Goal: Book appointment/travel/reservation

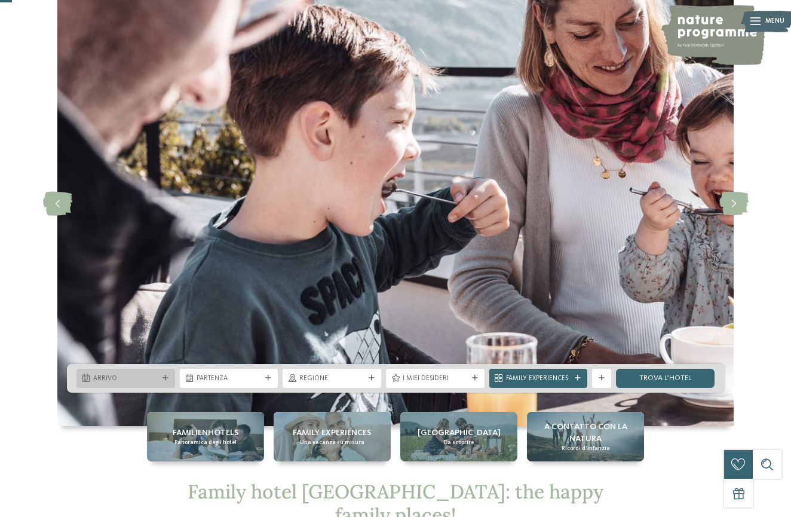
scroll to position [67, 0]
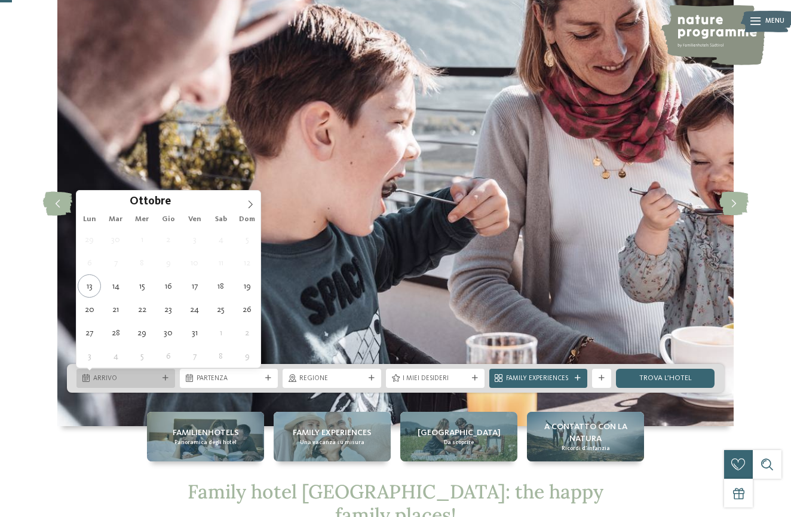
click at [134, 382] on span "Arrivo" at bounding box center [125, 379] width 65 height 10
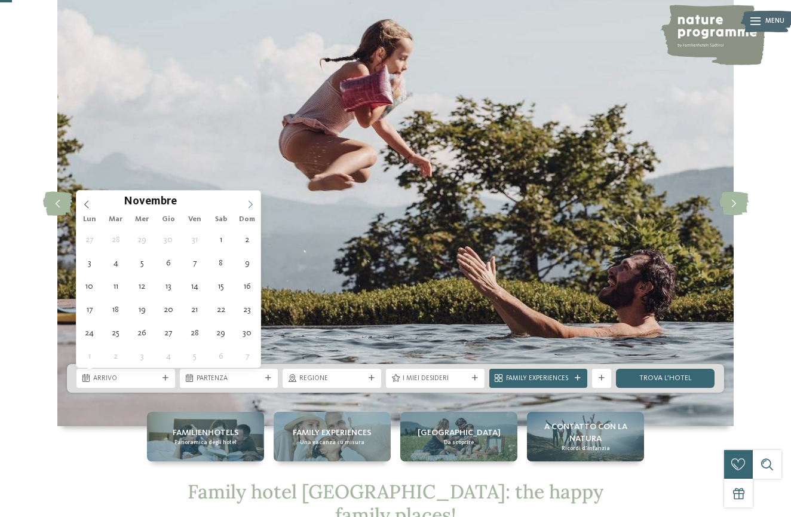
click at [249, 203] on icon at bounding box center [250, 204] width 8 height 8
type input "****"
click at [249, 203] on icon at bounding box center [250, 204] width 8 height 8
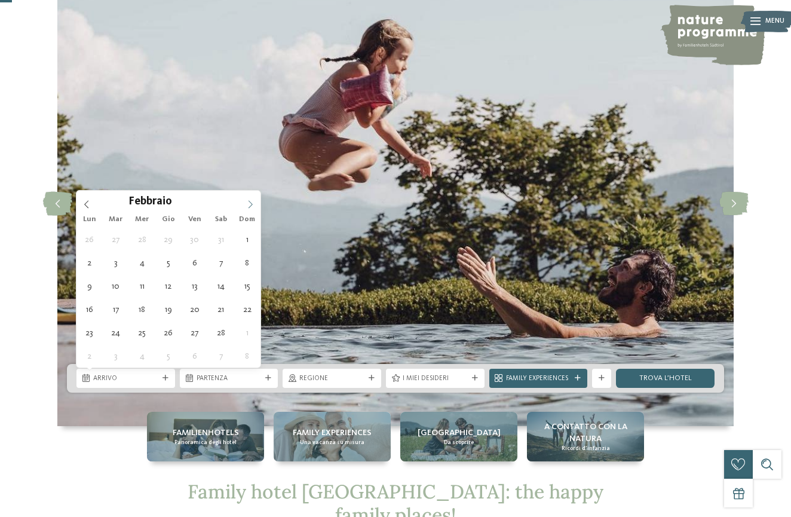
click at [249, 203] on icon at bounding box center [250, 204] width 8 height 8
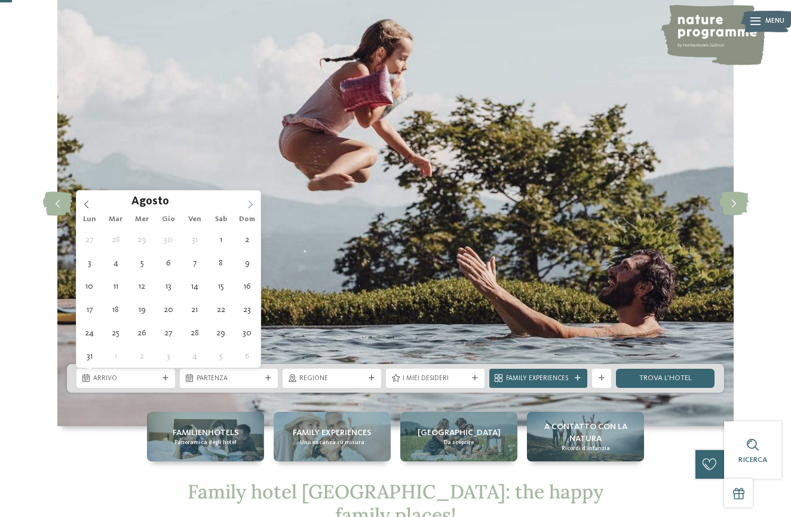
click at [249, 203] on icon at bounding box center [250, 204] width 8 height 8
type div "[DATE]"
type input "****"
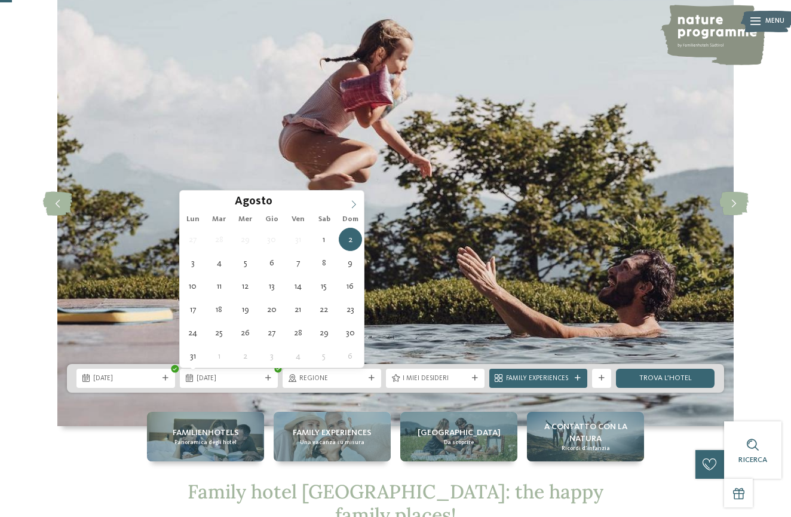
click at [353, 204] on icon at bounding box center [354, 204] width 8 height 8
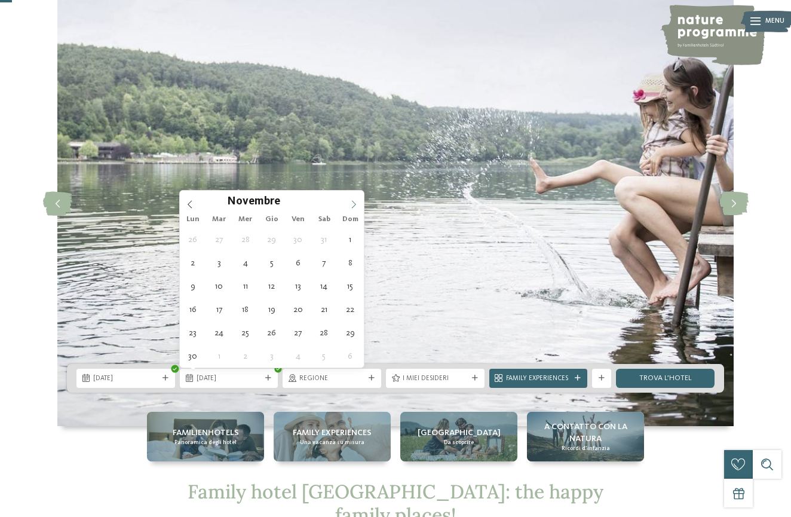
click at [353, 204] on icon at bounding box center [354, 204] width 8 height 8
click at [186, 207] on icon at bounding box center [190, 204] width 8 height 8
click at [191, 204] on div "Settembre ****" at bounding box center [272, 201] width 184 height 20
type div "[DATE]"
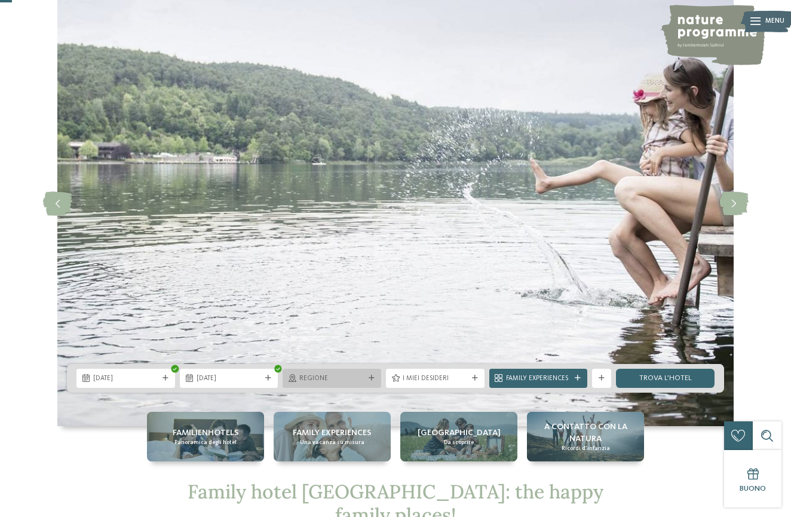
click at [334, 381] on span "Regione" at bounding box center [331, 379] width 65 height 10
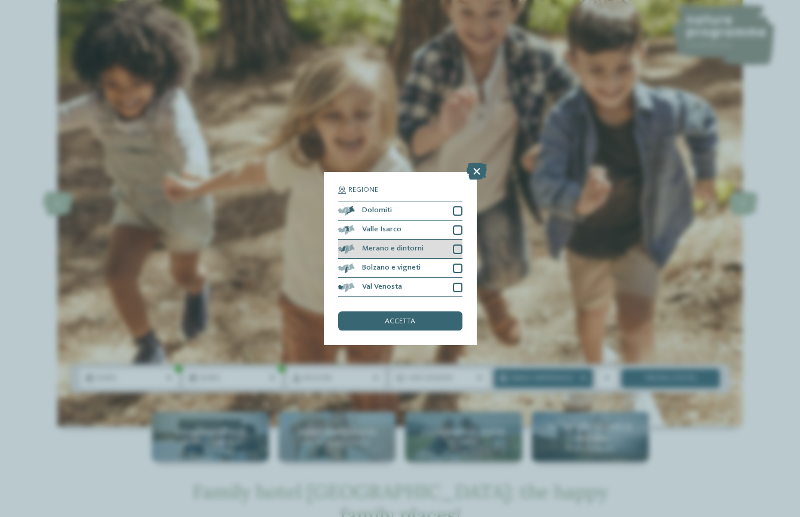
click at [422, 250] on div "Merano e dintorni" at bounding box center [400, 249] width 124 height 19
click at [431, 323] on div "accetta" at bounding box center [400, 320] width 124 height 19
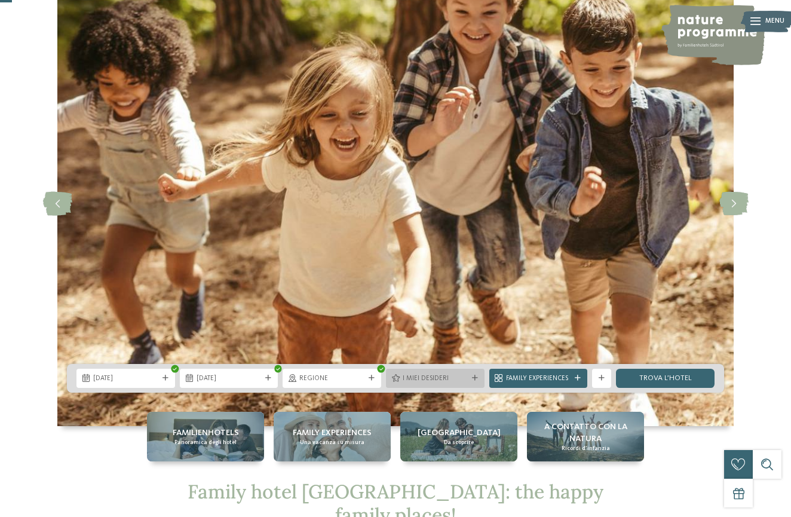
click at [446, 384] on div "I miei desideri" at bounding box center [435, 378] width 99 height 19
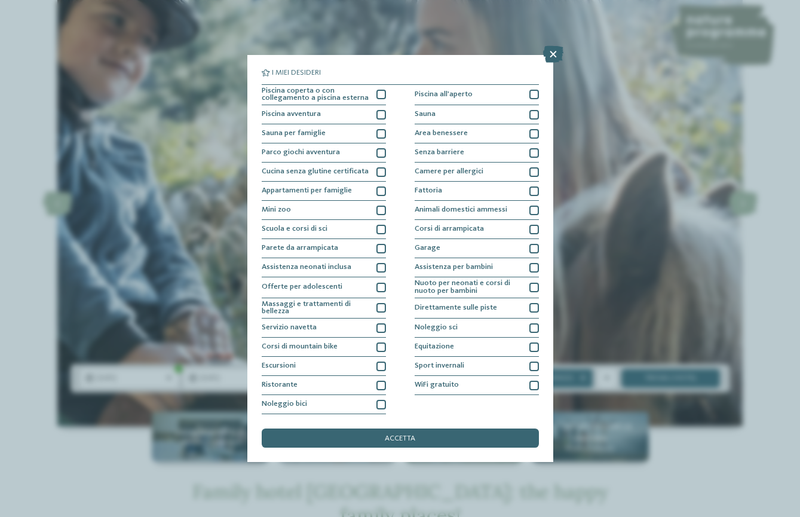
click at [605, 88] on div "I miei desideri Piscina coperta o con collegamento a piscina esterna Piscina al…" at bounding box center [400, 258] width 800 height 517
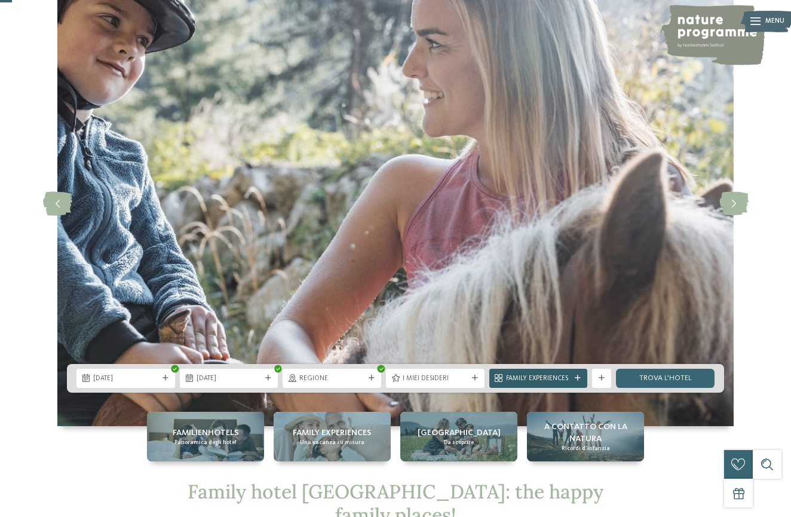
click at [536, 378] on span "Family Experiences" at bounding box center [538, 379] width 65 height 10
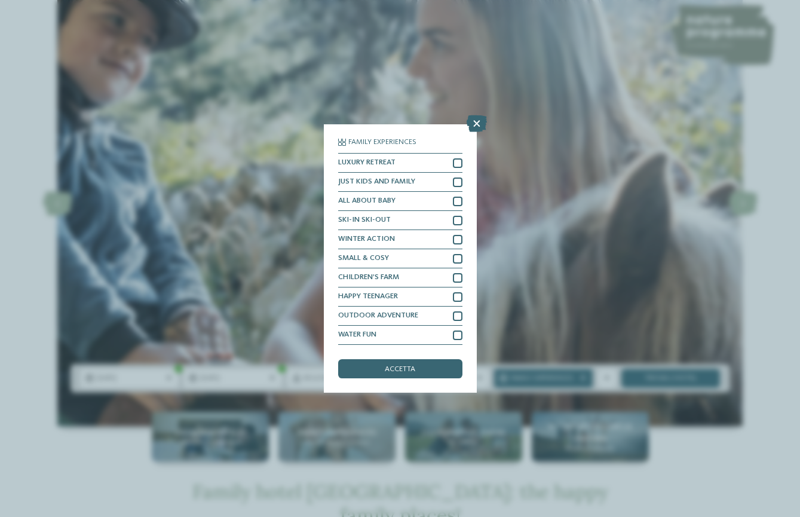
click at [553, 149] on div "Family Experiences LUXURY RETREAT JUST KIDS AND FAMILY" at bounding box center [400, 258] width 800 height 517
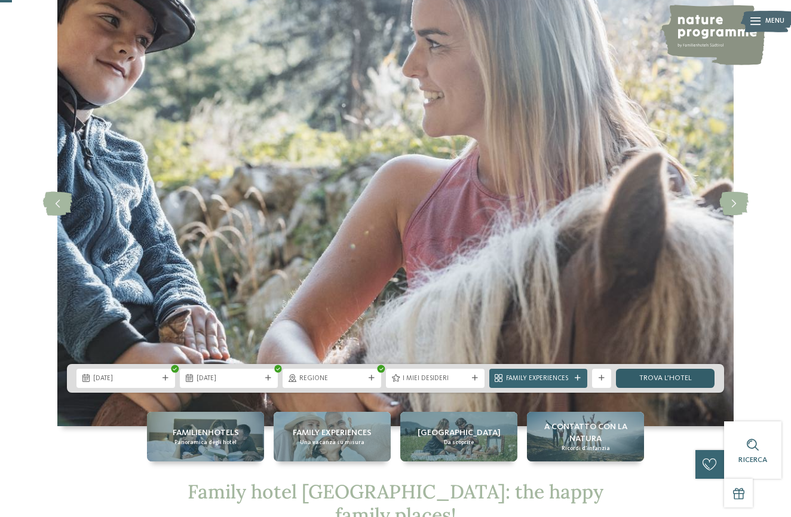
click at [653, 381] on link "trova l’hotel" at bounding box center [665, 378] width 99 height 19
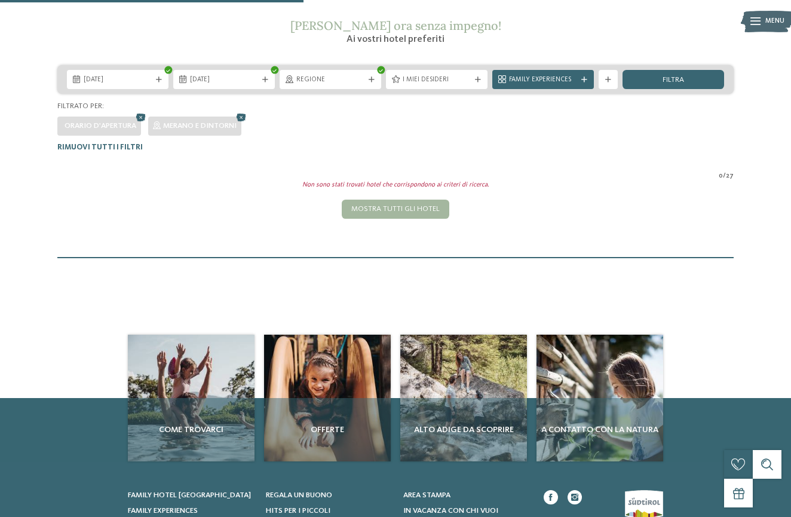
scroll to position [133, 0]
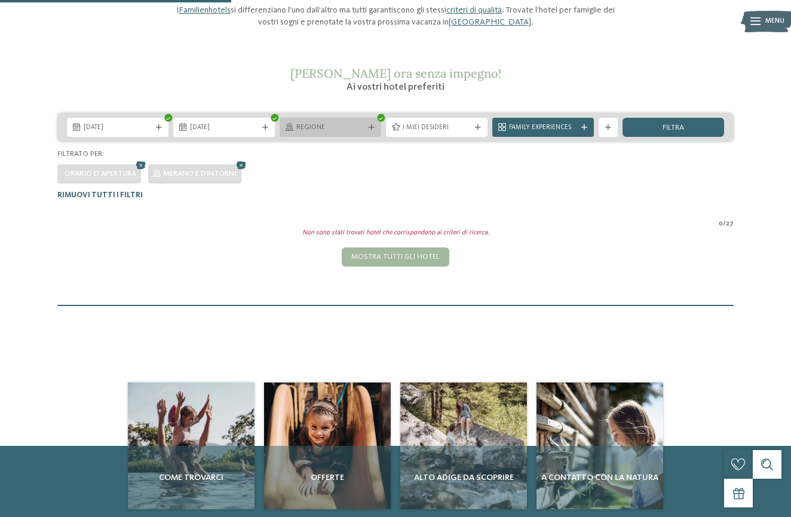
click at [312, 128] on span "Regione" at bounding box center [330, 128] width 68 height 10
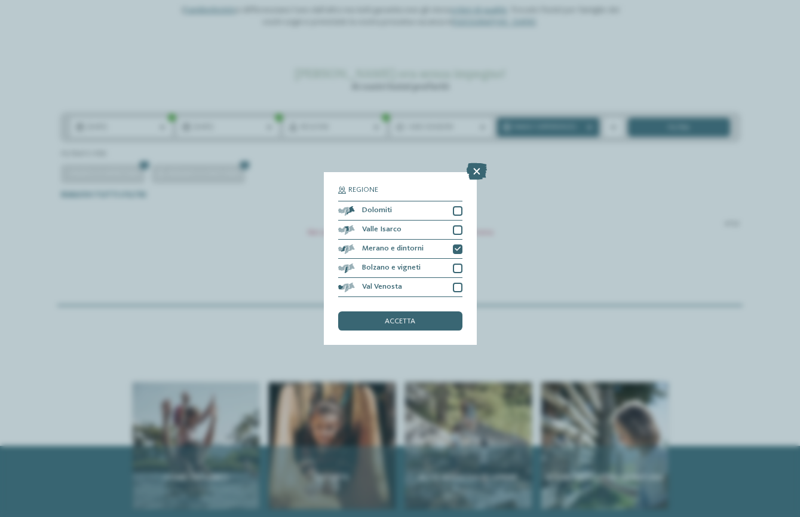
click at [555, 286] on div "Regione Dolomiti" at bounding box center [400, 258] width 800 height 517
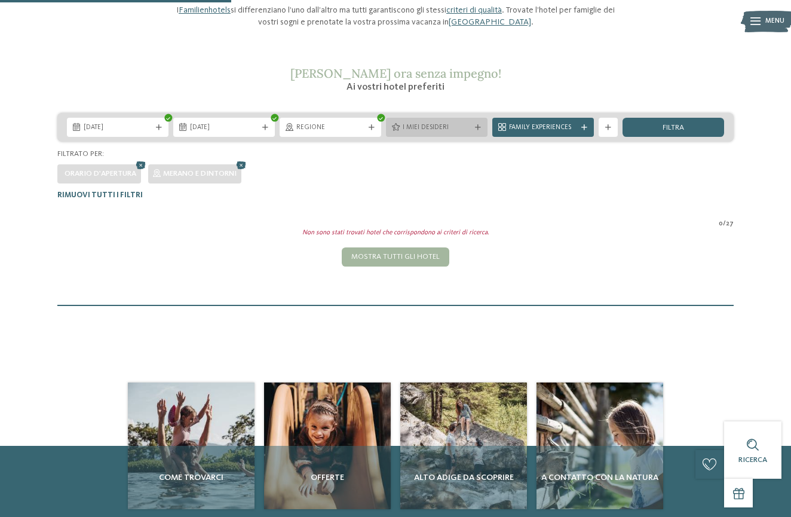
click at [456, 127] on span "I miei desideri" at bounding box center [437, 128] width 68 height 10
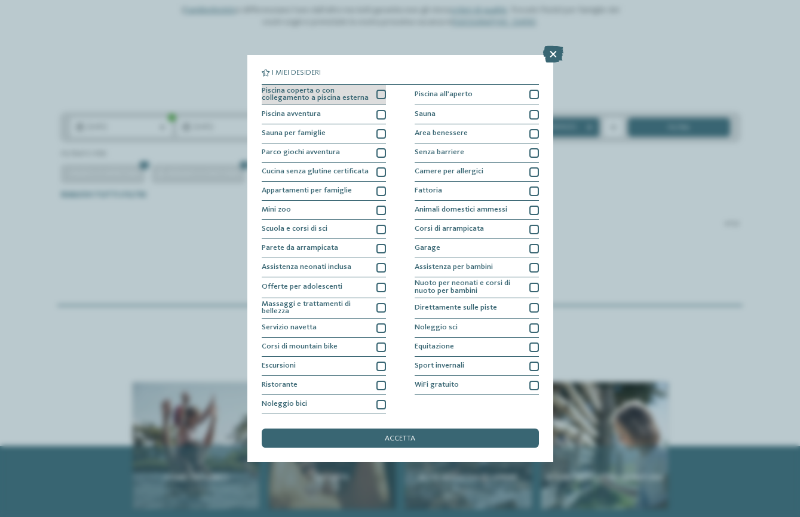
click at [330, 100] on span "Piscina coperta o con collegamento a piscina esterna" at bounding box center [316, 95] width 108 height 16
click at [351, 95] on span "Piscina coperta o con collegamento a piscina esterna" at bounding box center [316, 95] width 108 height 16
click at [473, 82] on section "I miei desideri Piscina coperta o con collegamento a piscina esterna Piscina al…" at bounding box center [400, 241] width 277 height 345
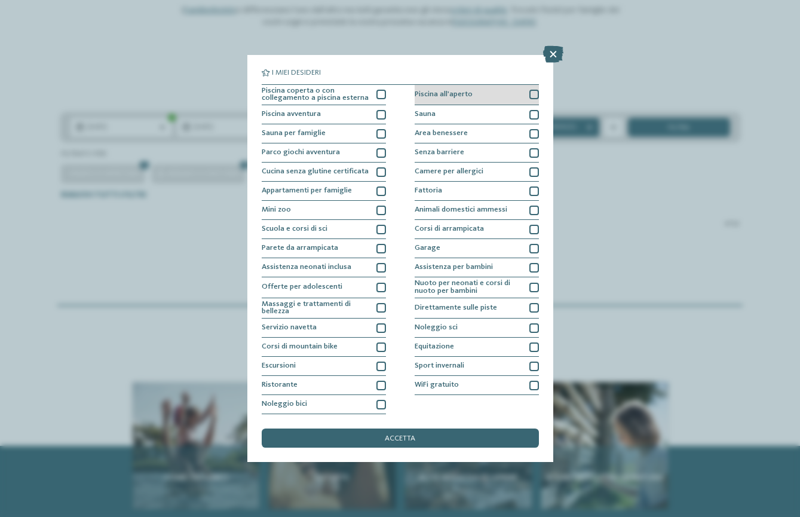
click at [474, 90] on div "Piscina all'aperto" at bounding box center [477, 95] width 124 height 21
click at [466, 385] on div "WiFi gratuito" at bounding box center [477, 385] width 124 height 19
click at [395, 436] on span "accetta" at bounding box center [400, 439] width 30 height 8
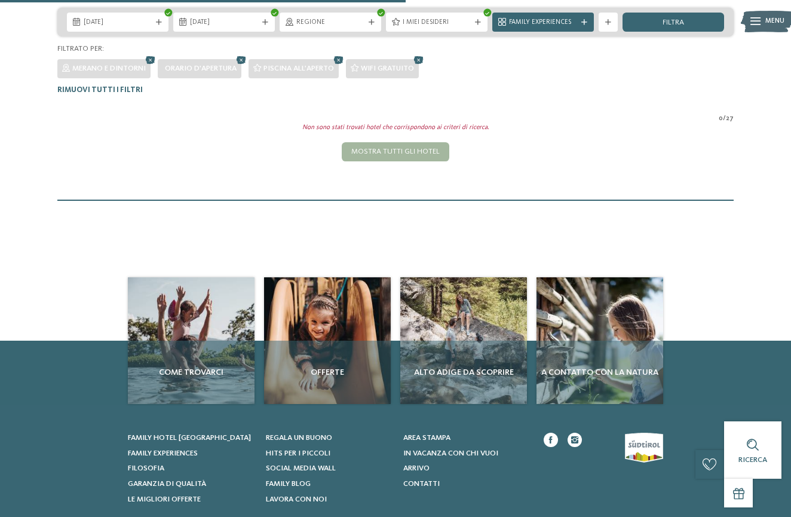
scroll to position [180, 0]
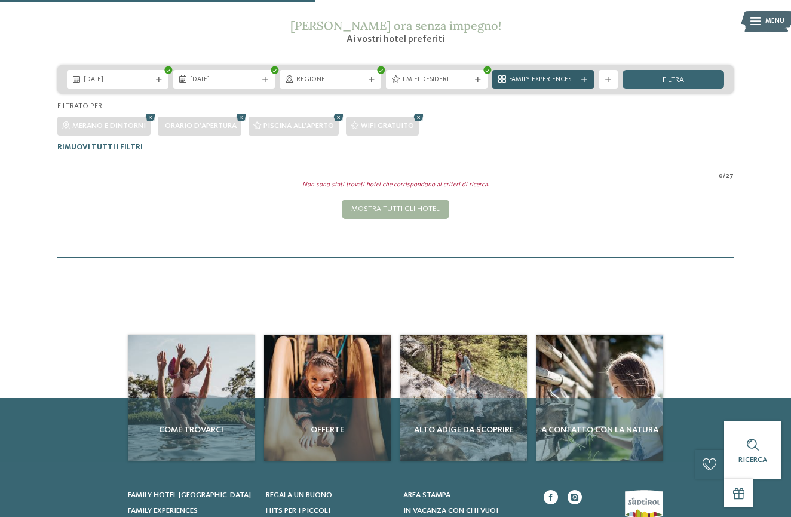
click at [534, 79] on span "Family Experiences" at bounding box center [543, 80] width 68 height 10
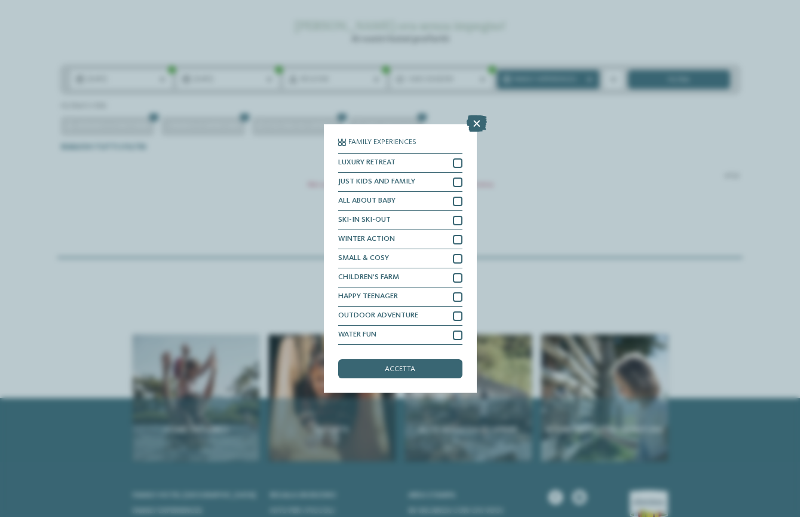
click at [396, 372] on span "accetta" at bounding box center [400, 370] width 30 height 8
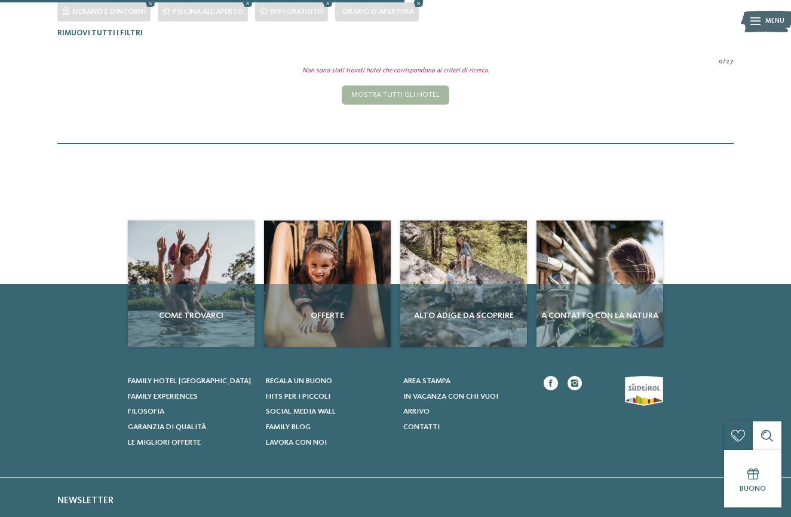
click at [681, 85] on div at bounding box center [396, 85] width 686 height 38
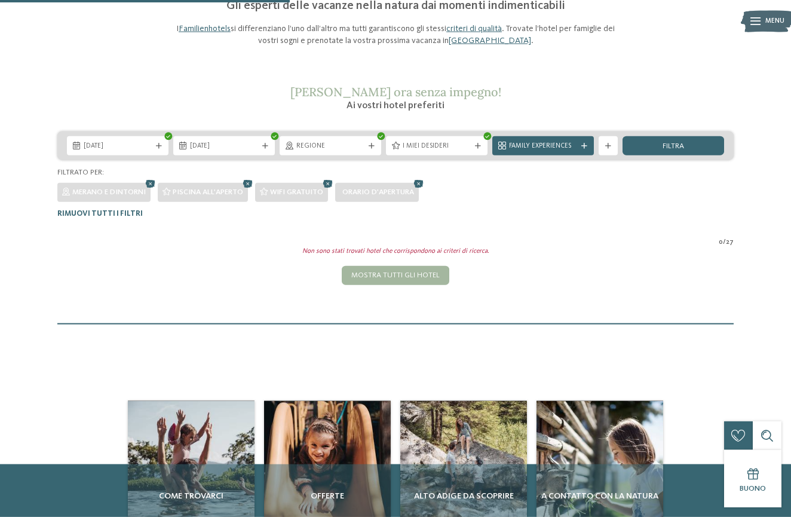
scroll to position [65, 0]
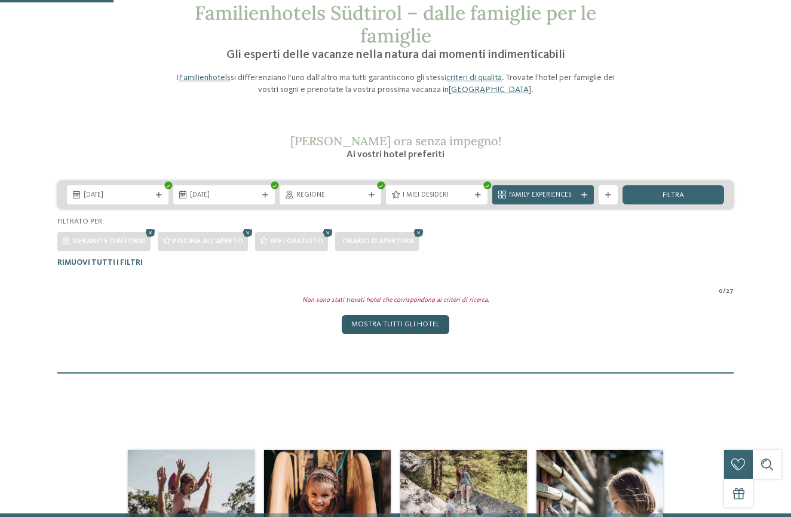
click at [405, 326] on div "Mostra tutti gli hotel" at bounding box center [396, 324] width 108 height 19
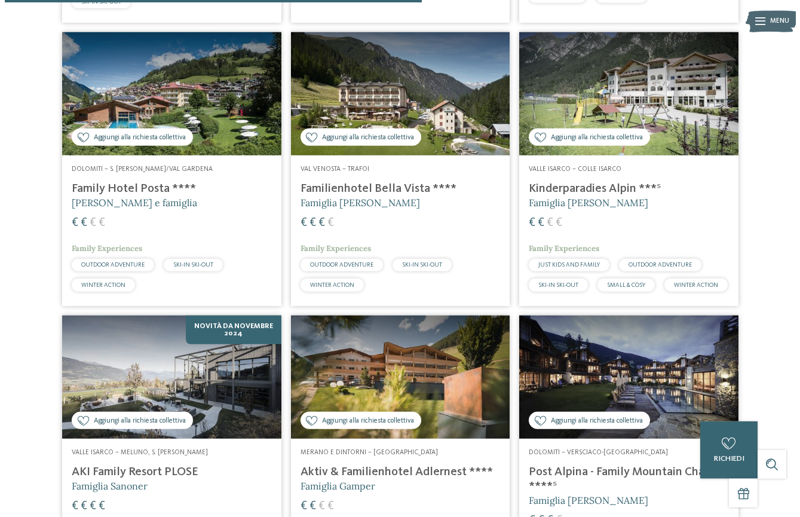
scroll to position [1643, 0]
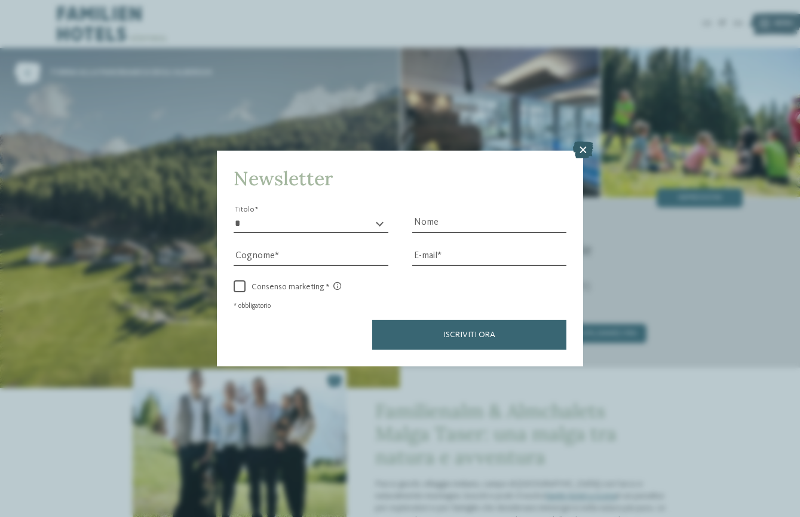
click at [577, 152] on icon at bounding box center [583, 150] width 20 height 17
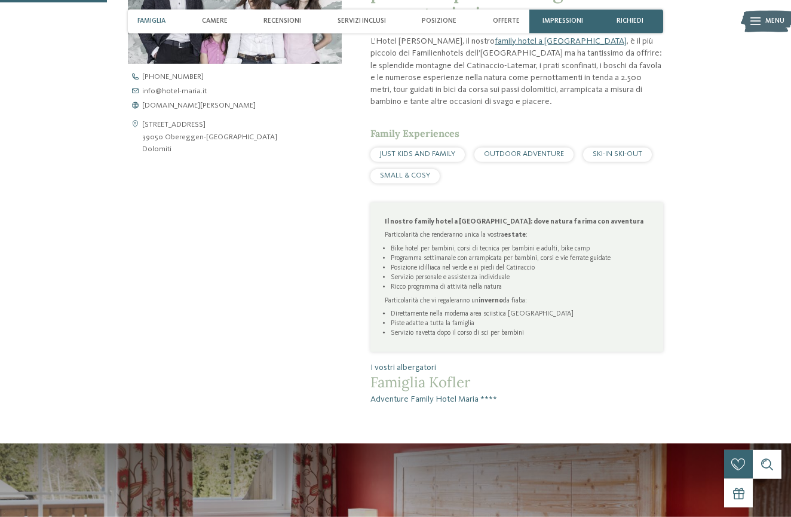
scroll to position [382, 0]
